Goal: Information Seeking & Learning: Learn about a topic

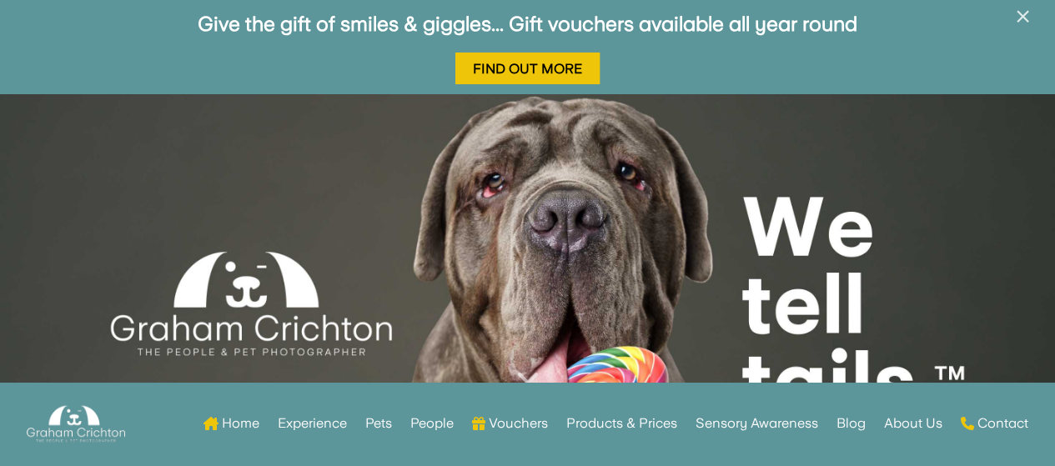
click at [1026, 18] on span "×" at bounding box center [1023, 17] width 16 height 32
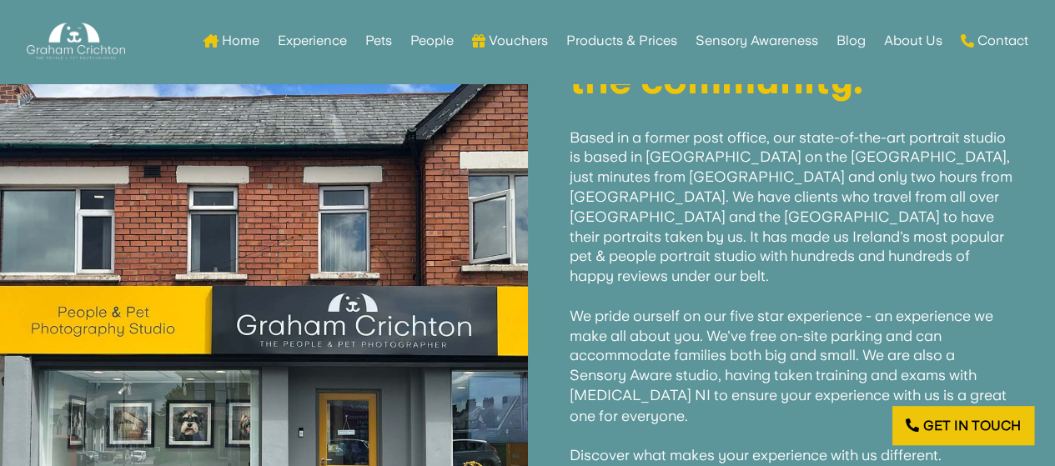
scroll to position [834, 0]
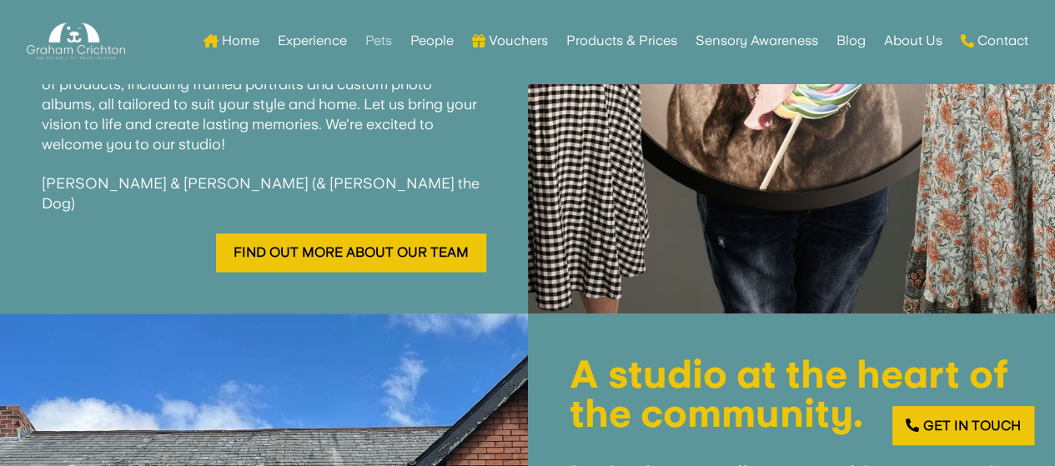
click at [378, 42] on link "Pets" at bounding box center [378, 40] width 27 height 65
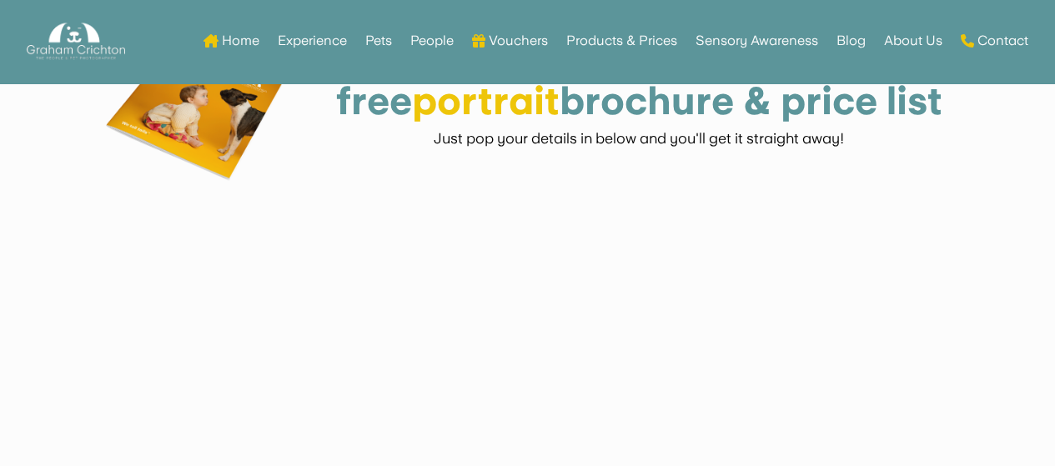
scroll to position [3003, 0]
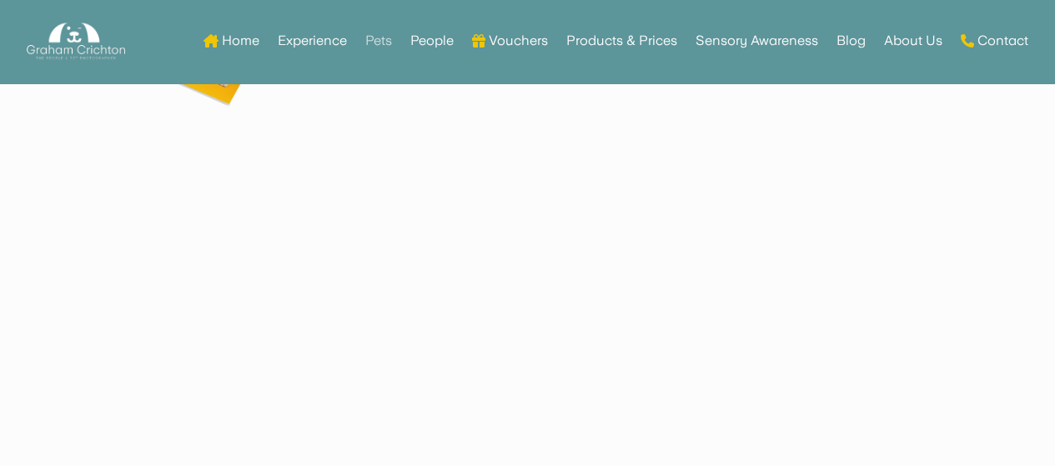
click at [378, 44] on link "Pets" at bounding box center [378, 40] width 27 height 65
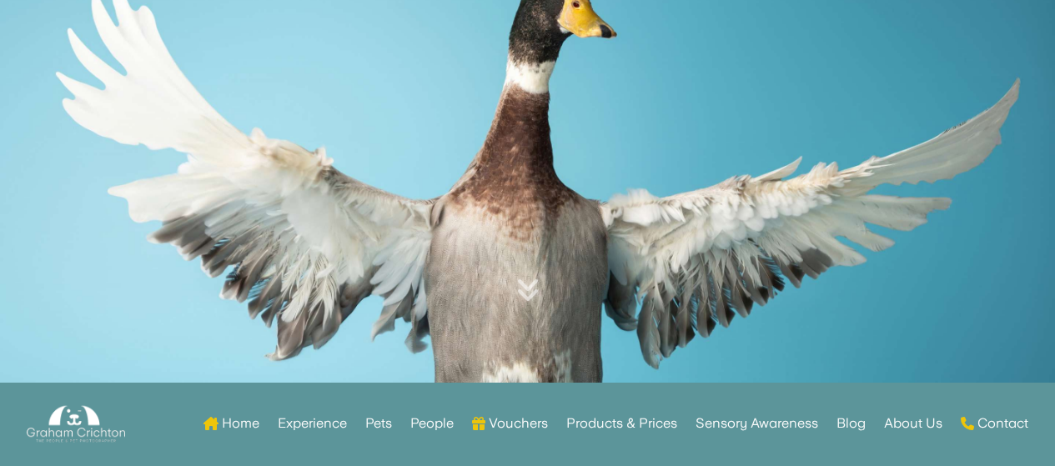
click at [643, 420] on link "Products & Prices" at bounding box center [621, 427] width 111 height 65
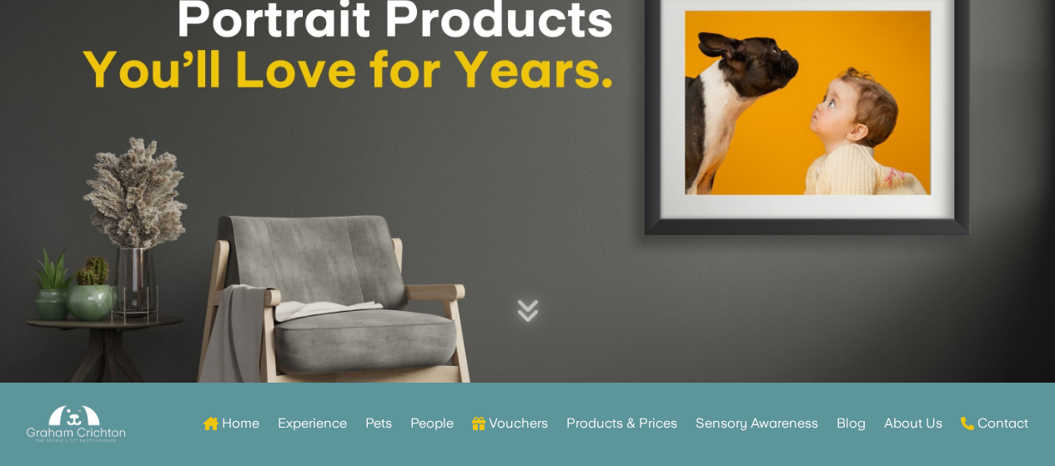
click at [375, 422] on link "Pets" at bounding box center [378, 427] width 27 height 65
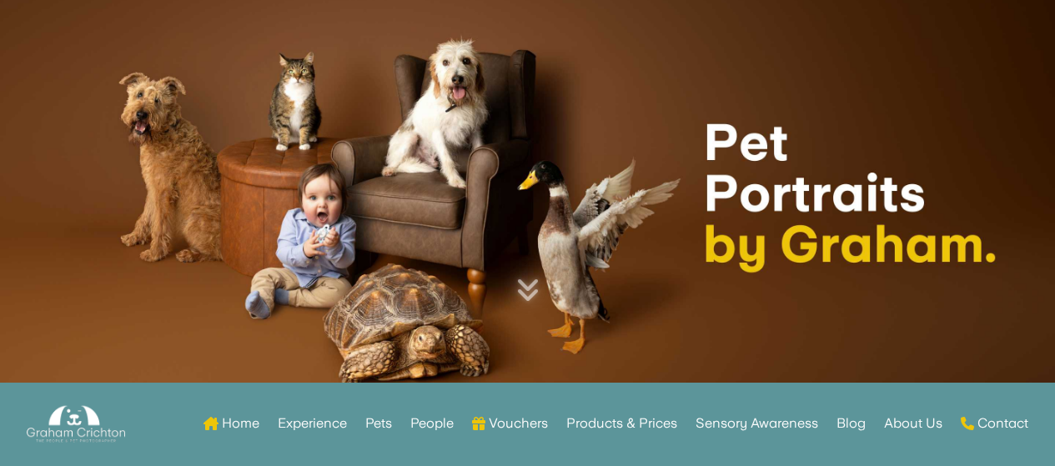
click at [536, 295] on icon at bounding box center [527, 289] width 23 height 27
click at [530, 283] on icon at bounding box center [527, 289] width 23 height 27
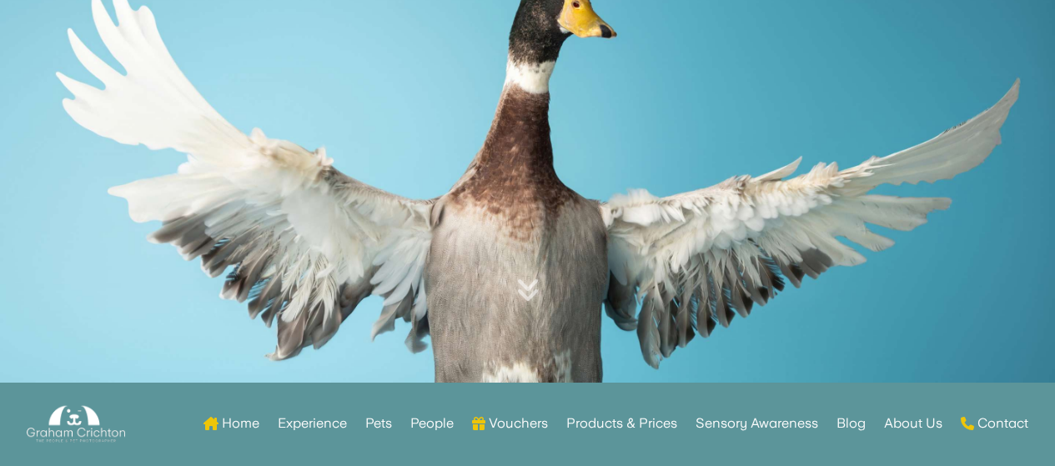
click at [416, 425] on link "People" at bounding box center [431, 427] width 43 height 65
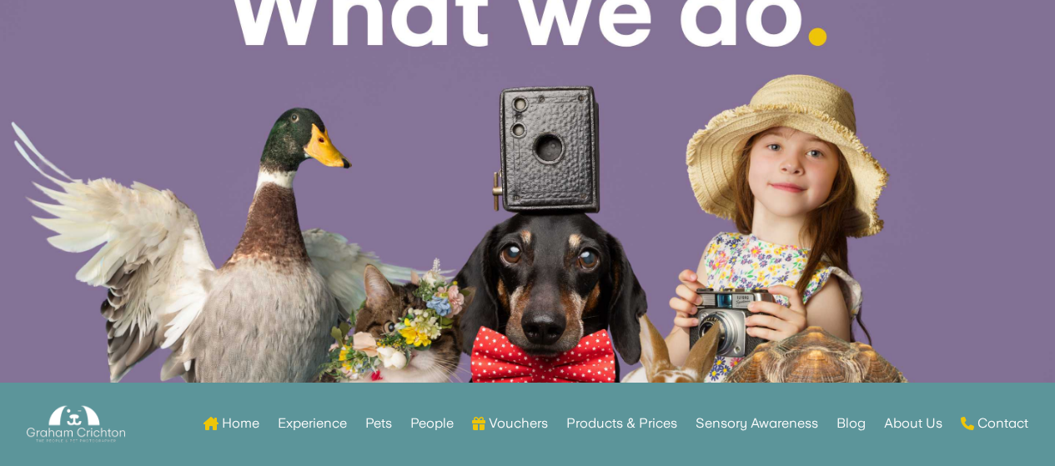
click at [652, 423] on link "Products & Prices" at bounding box center [621, 427] width 111 height 65
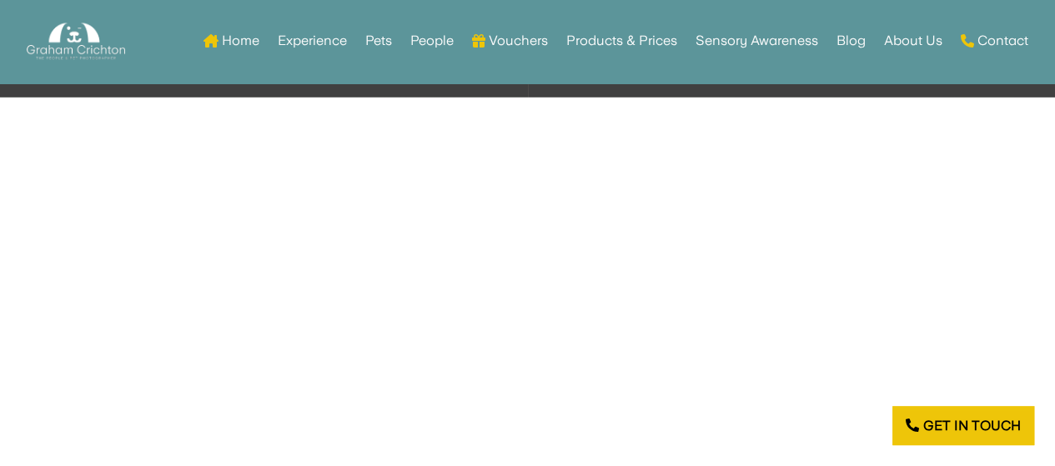
scroll to position [1918, 0]
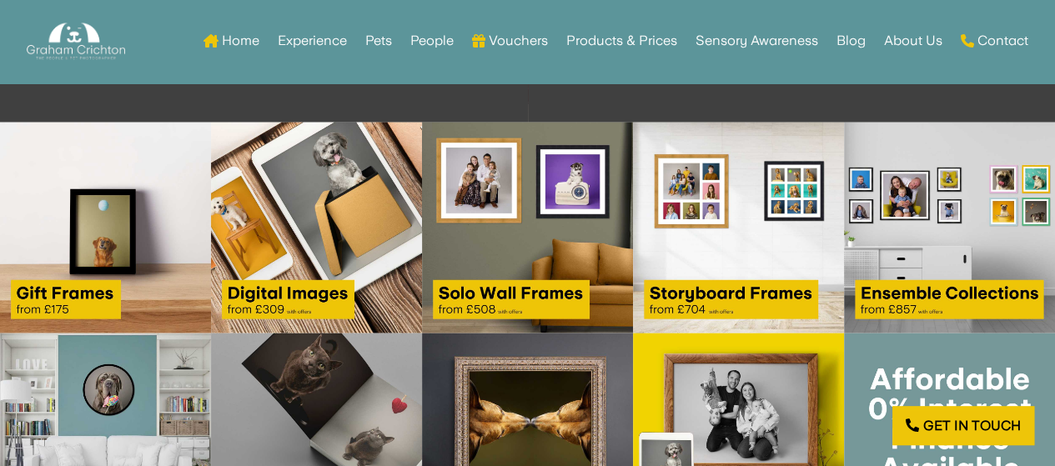
click at [291, 304] on img at bounding box center [316, 228] width 211 height 211
